Goal: Task Accomplishment & Management: Complete application form

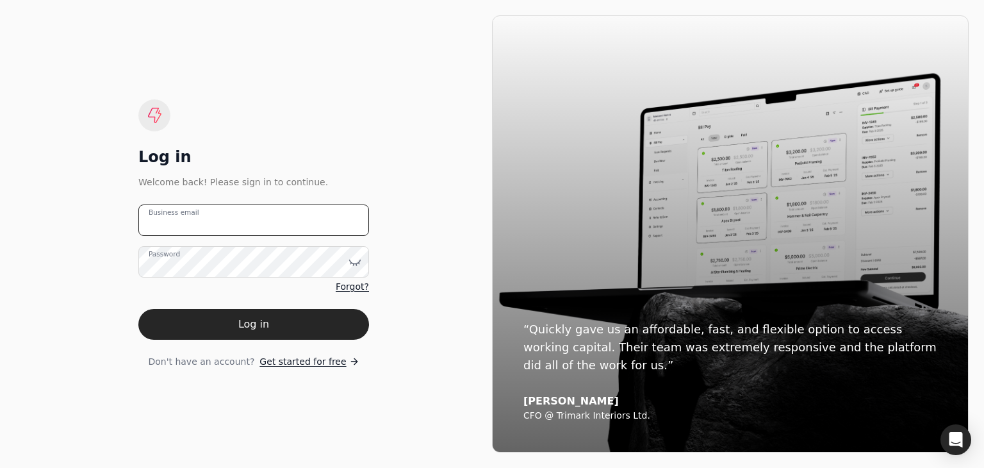
click at [205, 212] on email "Business email" at bounding box center [253, 219] width 231 height 31
type email "[PERSON_NAME][EMAIL_ADDRESS][DOMAIN_NAME]"
click at [138, 309] on button "Log in" at bounding box center [253, 324] width 231 height 31
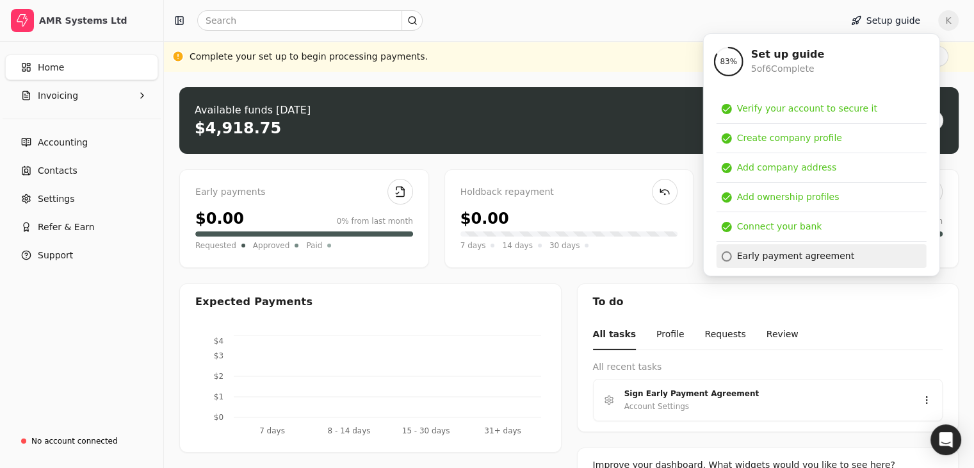
click at [748, 257] on div "Early payment agreement" at bounding box center [795, 255] width 117 height 13
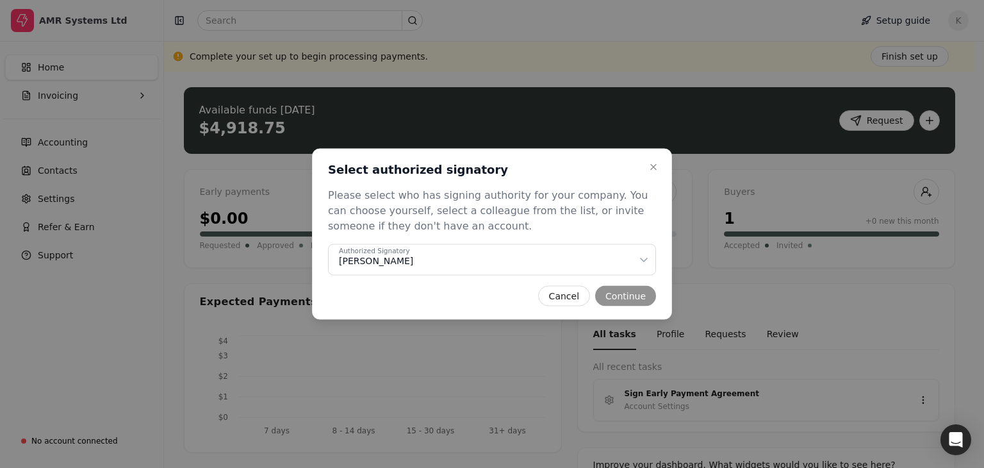
click at [633, 295] on div "Cancel Continue" at bounding box center [492, 296] width 328 height 20
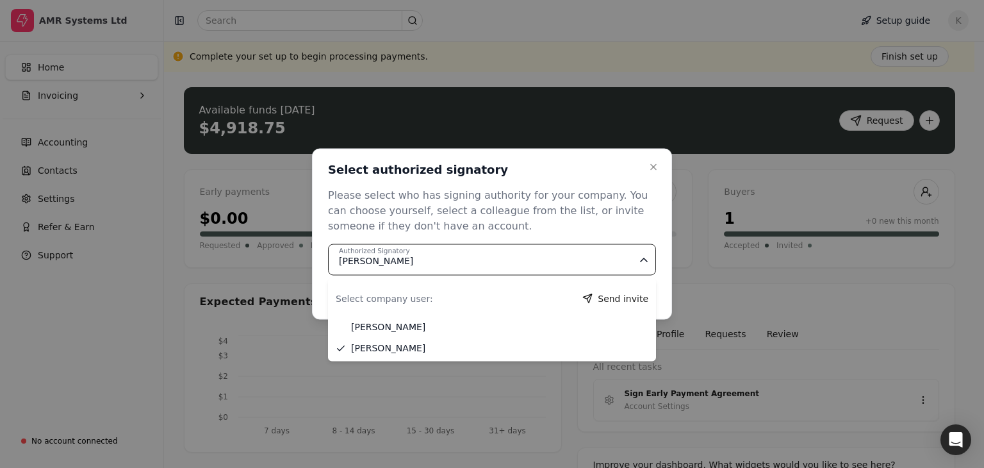
click at [513, 262] on div "Authorized Signatory [PERSON_NAME]" at bounding box center [488, 260] width 298 height 13
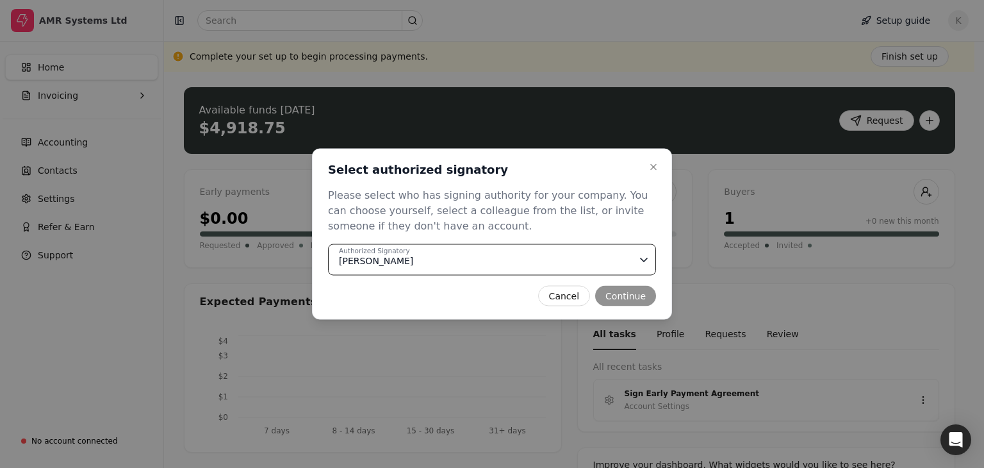
click at [615, 229] on div "Please select who has signing authority for your company. You can choose yourse…" at bounding box center [492, 211] width 328 height 46
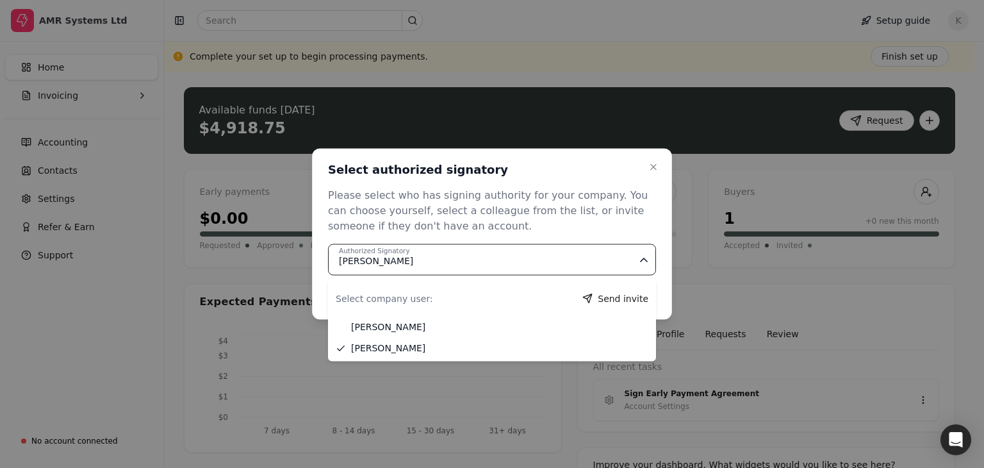
click at [579, 252] on Signatory "Authorized Signatory [PERSON_NAME]" at bounding box center [492, 259] width 328 height 31
click at [589, 228] on div "Please select who has signing authority for your company. You can choose yourse…" at bounding box center [492, 211] width 328 height 46
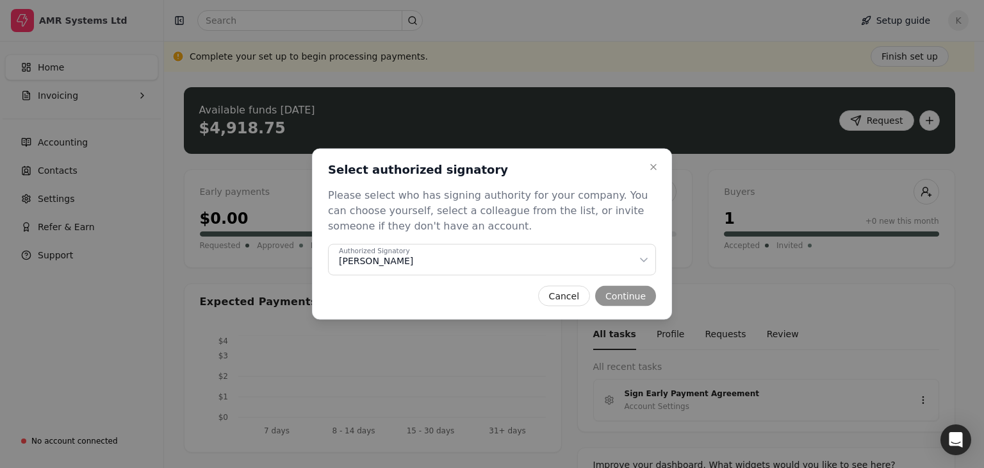
click at [630, 294] on div "Cancel Continue" at bounding box center [492, 296] width 328 height 20
click at [628, 295] on div "Cancel Continue" at bounding box center [492, 296] width 328 height 20
click at [655, 166] on icon "button" at bounding box center [653, 167] width 10 height 10
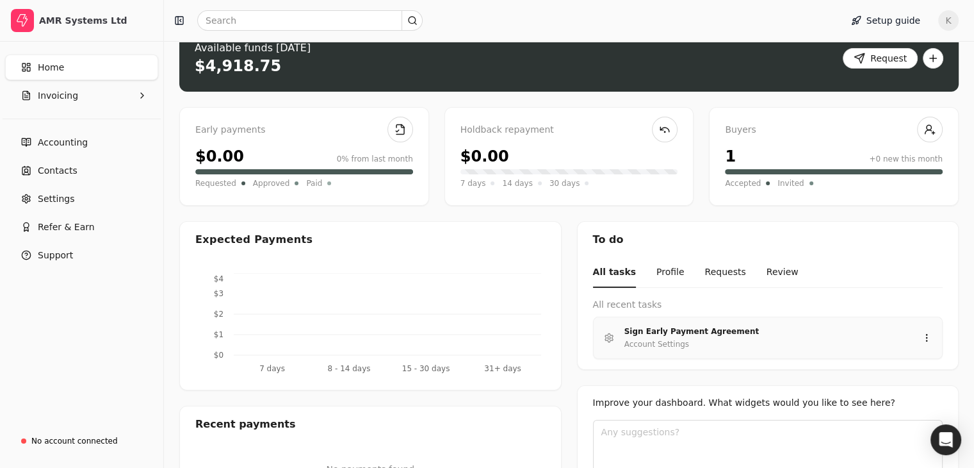
scroll to position [126, 0]
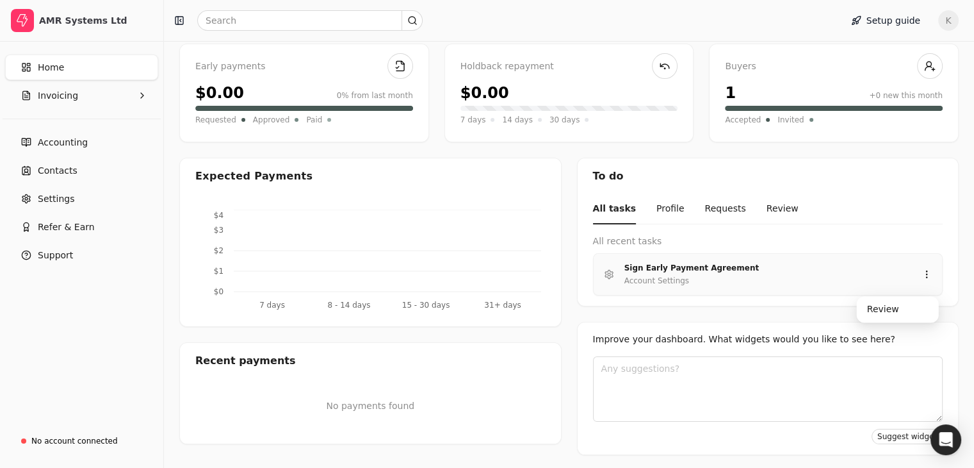
click at [747, 288] on li "Sign Early Payment Agreement Account Settings Sign Early Payment Agreement Acco…" at bounding box center [768, 274] width 350 height 42
click at [895, 309] on div "Review" at bounding box center [897, 308] width 77 height 21
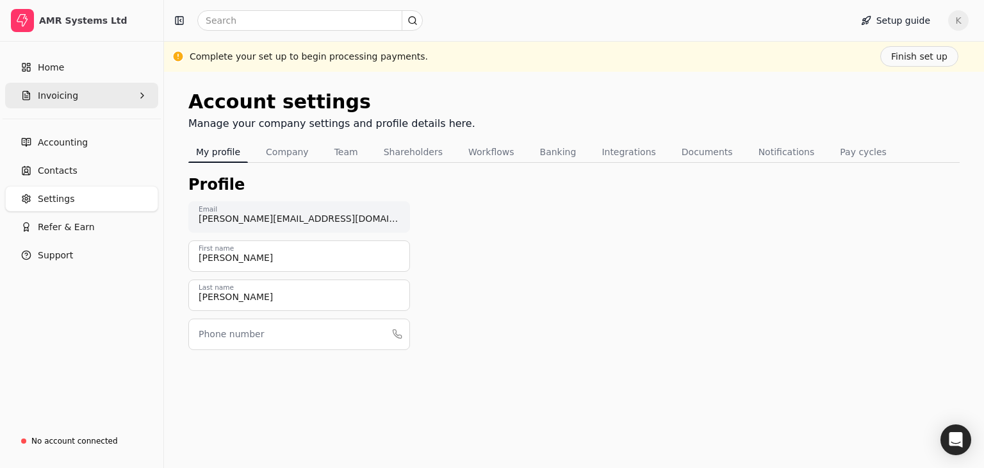
click at [65, 100] on span "Invoicing" at bounding box center [58, 95] width 40 height 13
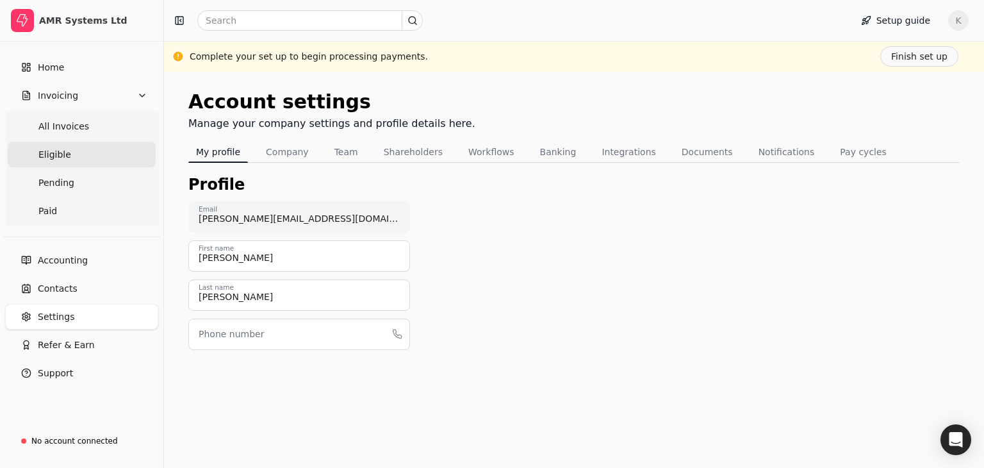
click at [56, 150] on span "Eligible" at bounding box center [54, 154] width 33 height 13
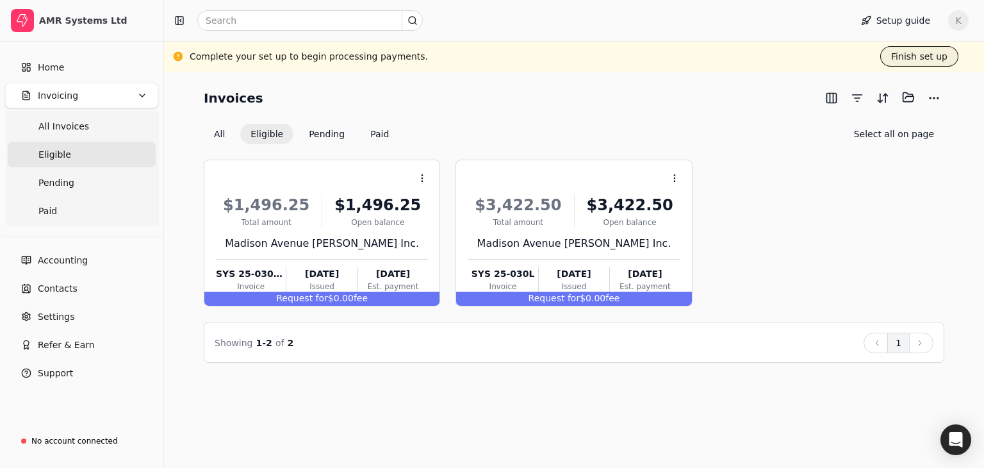
click at [912, 58] on button "Finish set up" at bounding box center [919, 56] width 78 height 20
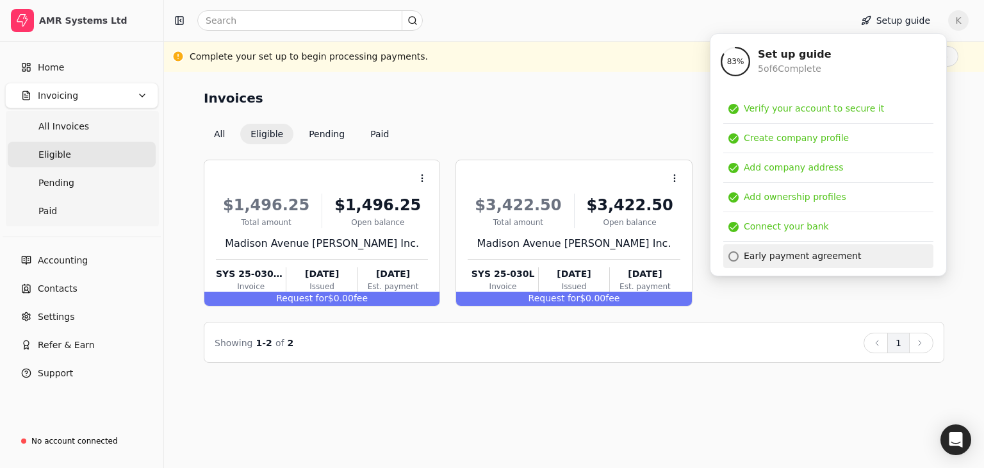
click at [784, 254] on div "Early payment agreement" at bounding box center [802, 255] width 117 height 13
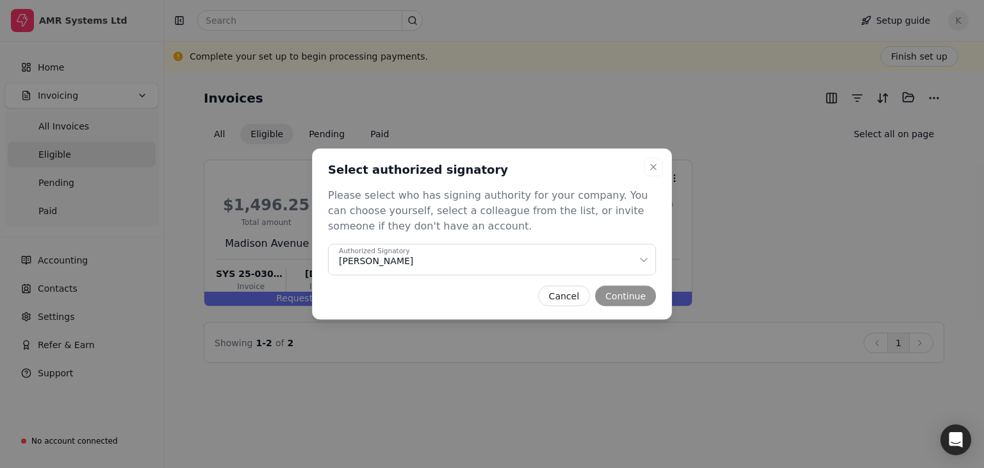
click at [629, 252] on Signatory "Authorized Signatory [PERSON_NAME]" at bounding box center [492, 259] width 328 height 31
click at [629, 293] on button "Continue" at bounding box center [625, 296] width 61 height 20
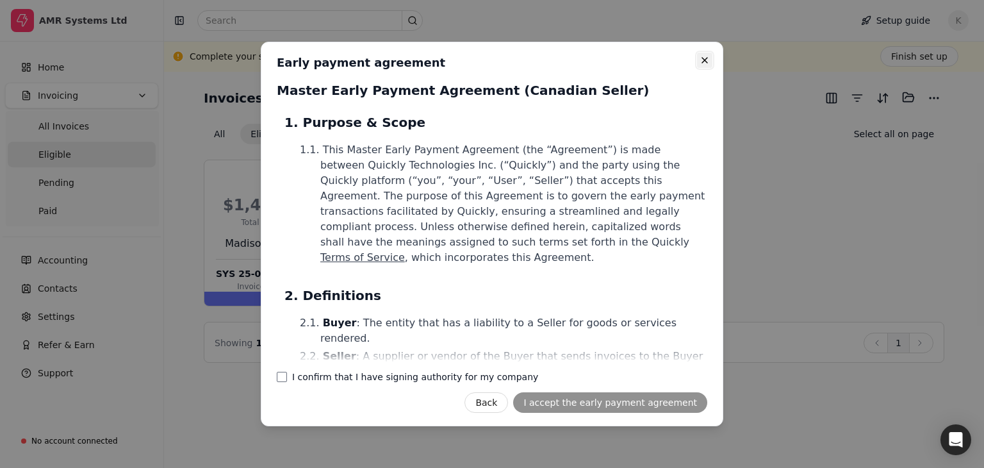
click at [704, 57] on icon "button" at bounding box center [704, 60] width 10 height 10
